Goal: Task Accomplishment & Management: Use online tool/utility

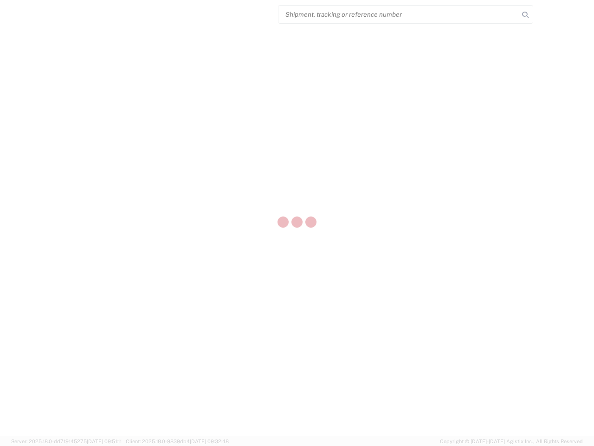
select select "US"
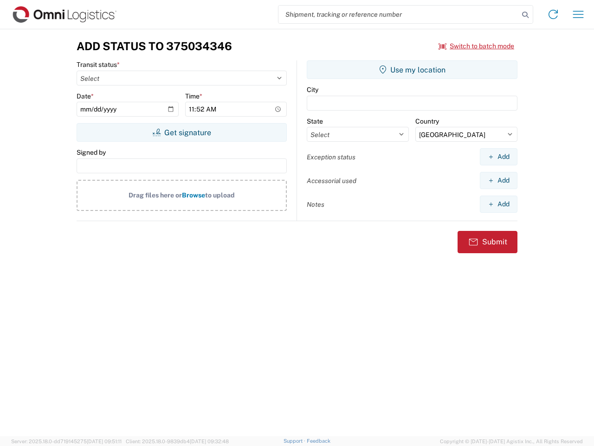
click at [399, 14] on input "search" at bounding box center [398, 15] width 240 height 18
click at [525, 15] on icon at bounding box center [525, 14] width 13 height 13
click at [553, 14] on icon at bounding box center [553, 14] width 15 height 15
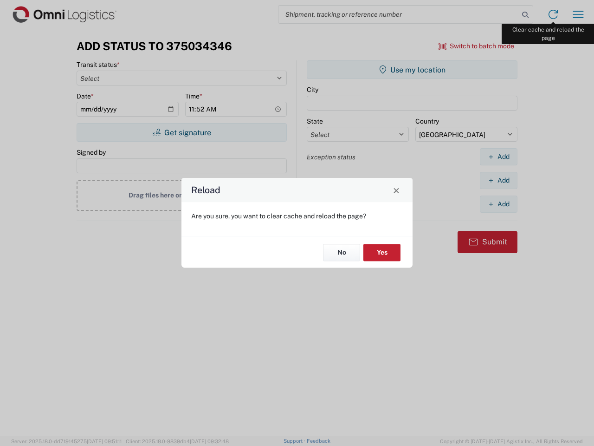
click at [578, 14] on div "Reload Are you sure, you want to clear cache and reload the page? No Yes" at bounding box center [297, 223] width 594 height 446
click at [477, 46] on div "Reload Are you sure, you want to clear cache and reload the page? No Yes" at bounding box center [297, 223] width 594 height 446
click at [181, 132] on div "Reload Are you sure, you want to clear cache and reload the page? No Yes" at bounding box center [297, 223] width 594 height 446
click at [412, 70] on div "Reload Are you sure, you want to clear cache and reload the page? No Yes" at bounding box center [297, 223] width 594 height 446
click at [498, 156] on div "Reload Are you sure, you want to clear cache and reload the page? No Yes" at bounding box center [297, 223] width 594 height 446
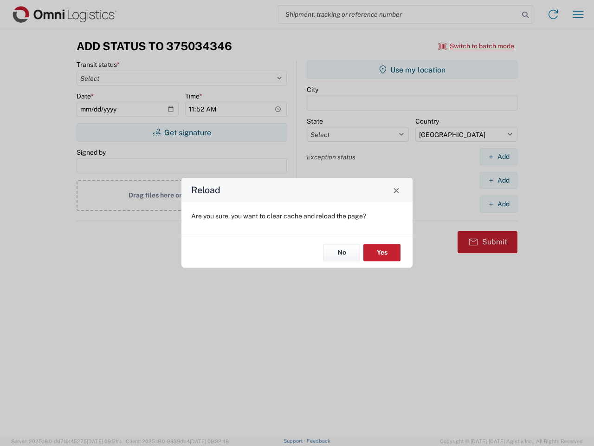
click at [498, 180] on div "Reload Are you sure, you want to clear cache and reload the page? No Yes" at bounding box center [297, 223] width 594 height 446
click at [498, 204] on div "Reload Are you sure, you want to clear cache and reload the page? No Yes" at bounding box center [297, 223] width 594 height 446
